Goal: Task Accomplishment & Management: Use online tool/utility

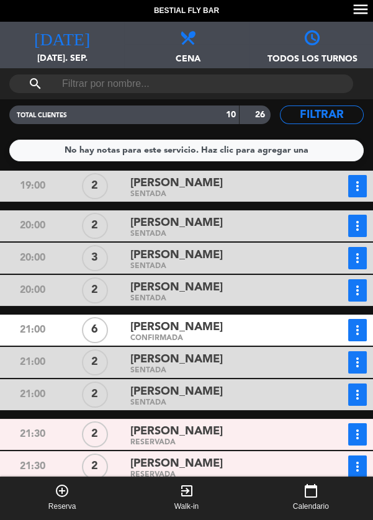
click at [355, 323] on icon "more_vert" at bounding box center [357, 330] width 15 height 15
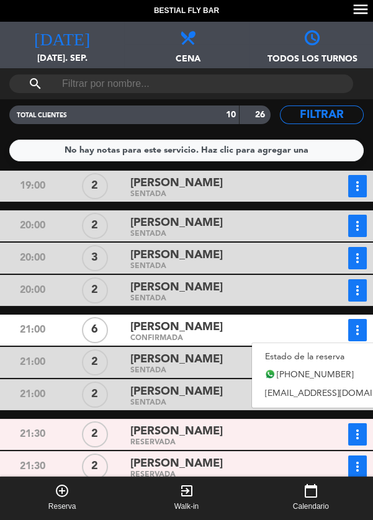
click at [324, 351] on link "Estado de la reserva" at bounding box center [338, 357] width 173 height 19
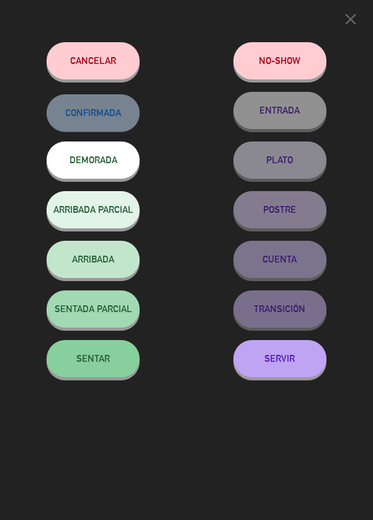
click at [87, 346] on button "SENTAR" at bounding box center [93, 358] width 93 height 37
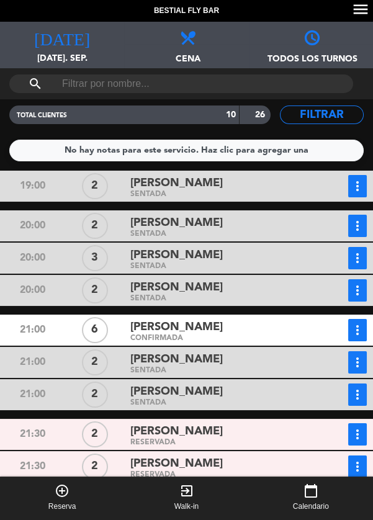
click at [355, 327] on icon "more_vert" at bounding box center [357, 330] width 15 height 15
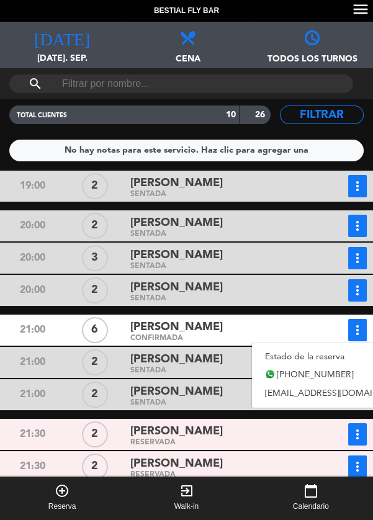
click at [316, 350] on link "Estado de la reserva" at bounding box center [338, 357] width 173 height 19
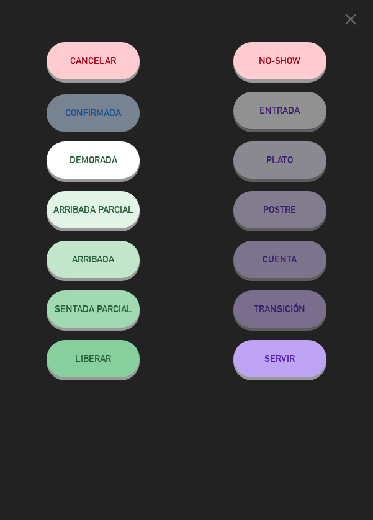
click at [117, 360] on button "LIBERAR" at bounding box center [93, 358] width 93 height 37
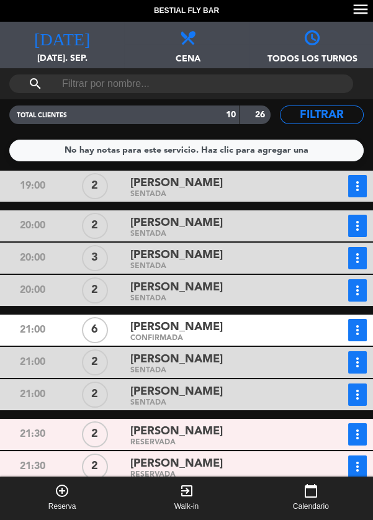
click at [358, 321] on button "more_vert" at bounding box center [357, 330] width 19 height 22
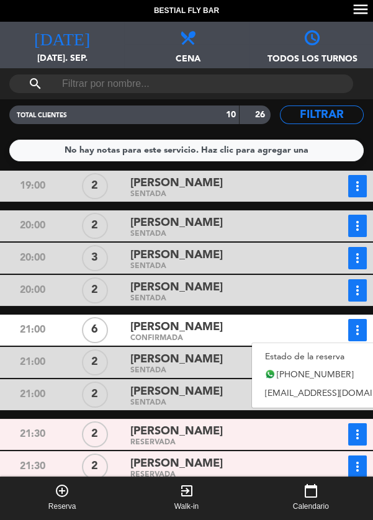
click at [302, 349] on link "Estado de la reserva" at bounding box center [338, 357] width 173 height 19
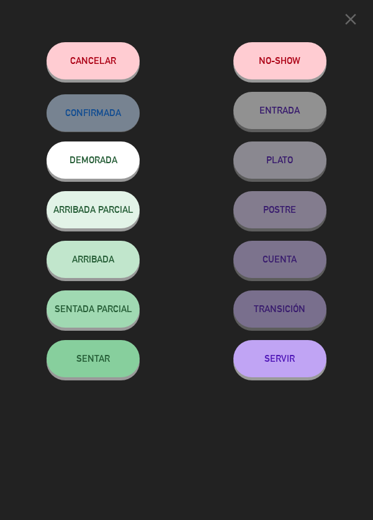
click at [103, 343] on button "SENTAR" at bounding box center [93, 358] width 93 height 37
